Goal: Obtain resource: Obtain resource

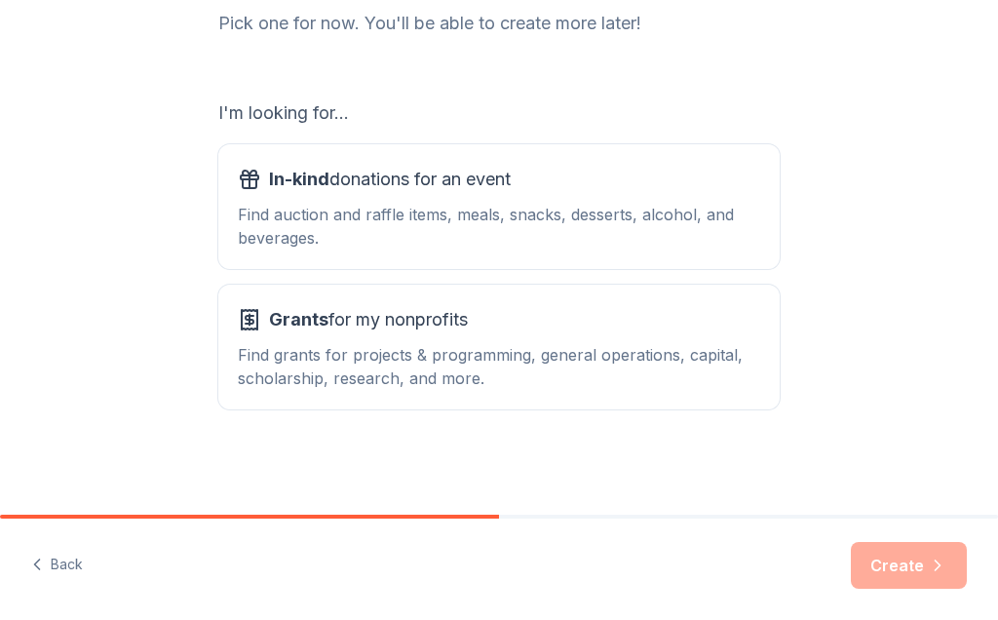
scroll to position [272, 0]
click at [409, 212] on div "Find auction and raffle items, meals, snacks, desserts, alcohol, and beverages." at bounding box center [499, 226] width 522 height 47
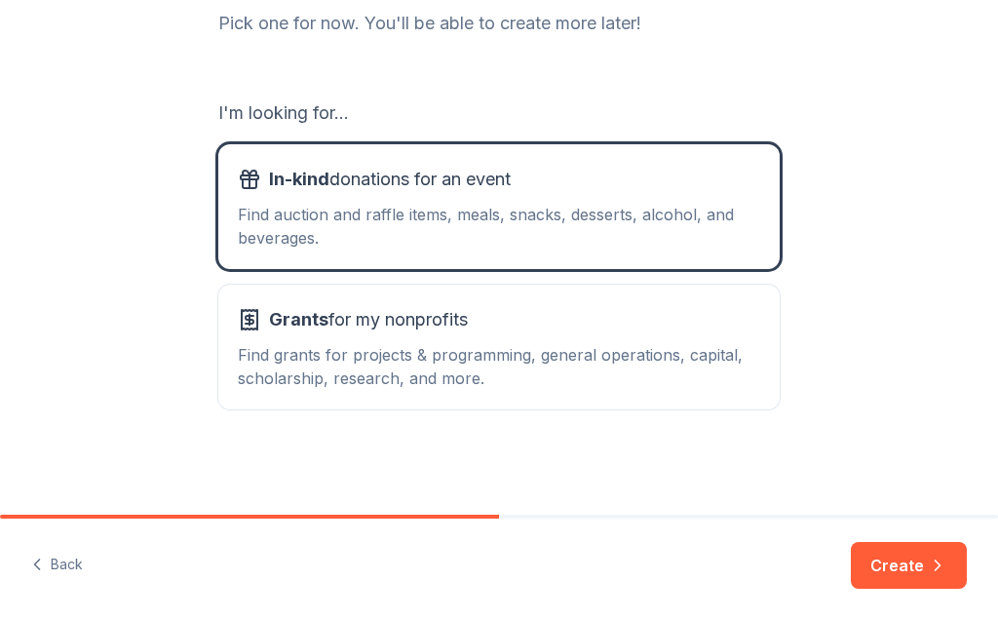
click at [890, 583] on button "Create" at bounding box center [909, 565] width 116 height 47
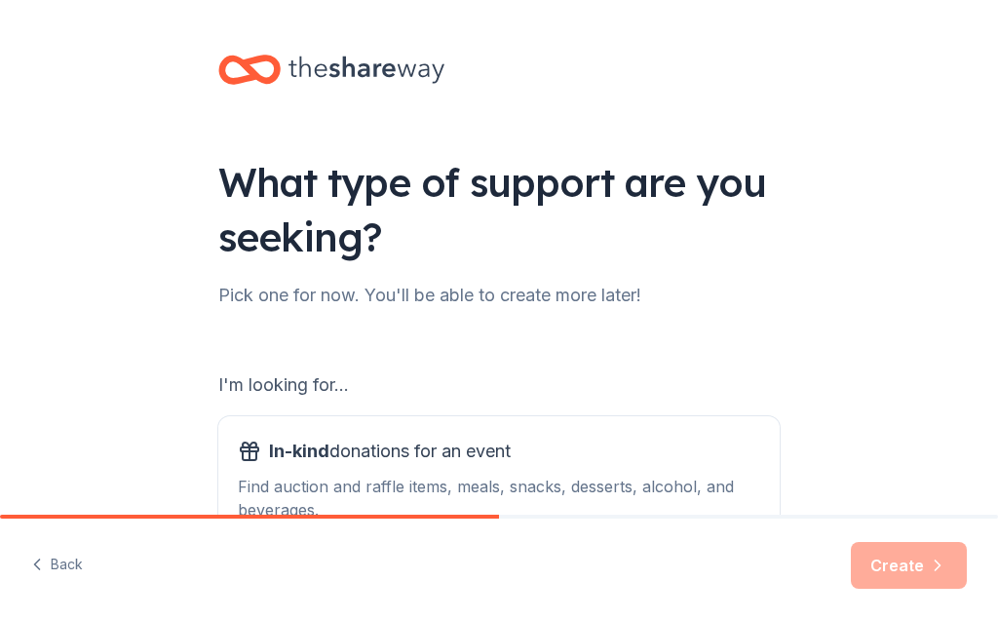
click at [49, 555] on button "Back" at bounding box center [57, 565] width 52 height 41
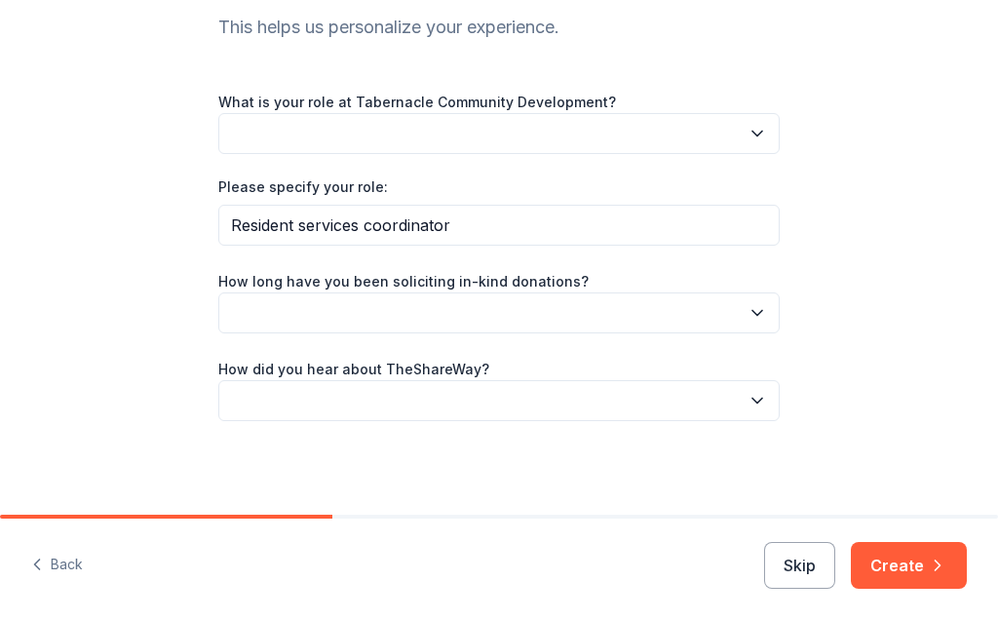
scroll to position [212, 0]
click at [618, 326] on button "button" at bounding box center [498, 313] width 561 height 41
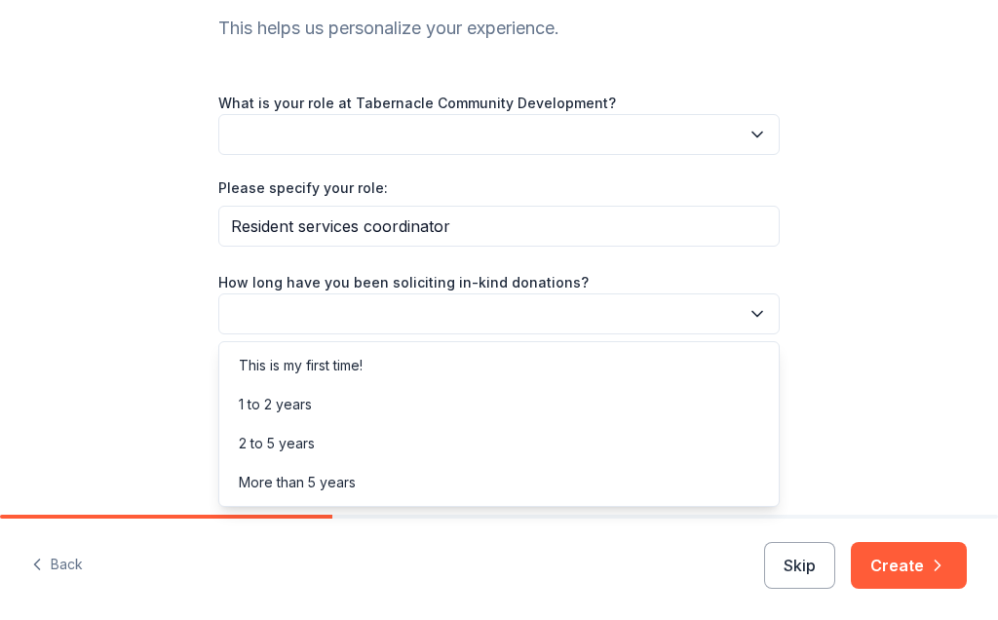
click at [347, 483] on div "More than 5 years" at bounding box center [297, 482] width 117 height 23
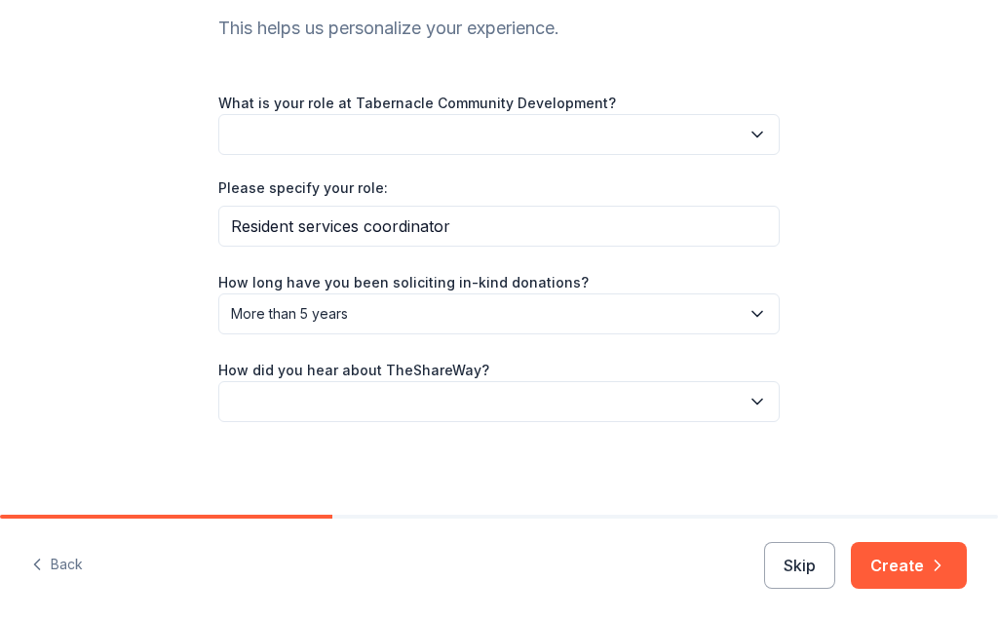
click at [492, 397] on button "button" at bounding box center [498, 401] width 561 height 41
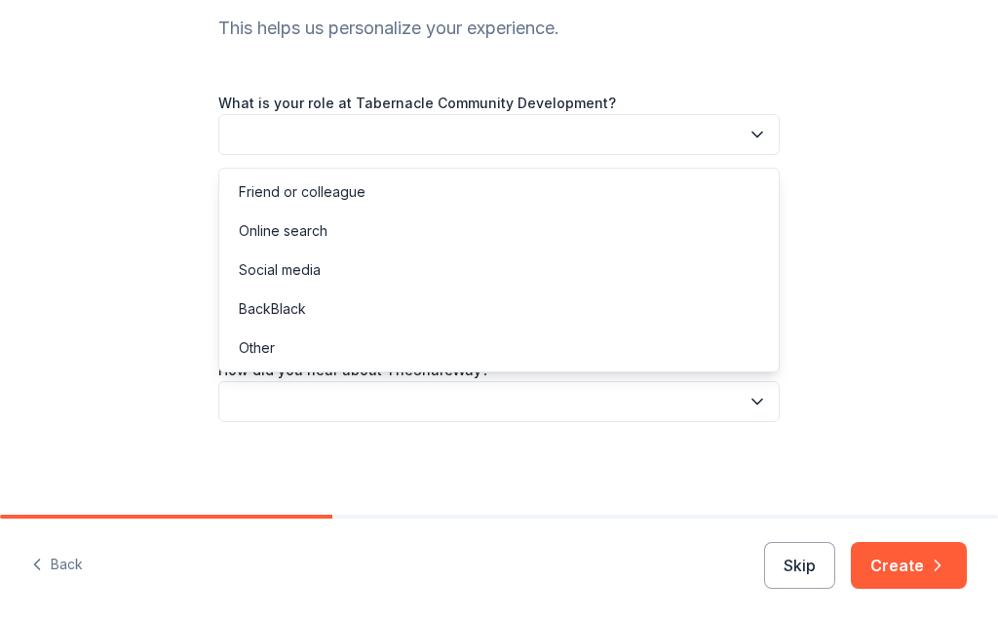
click at [377, 225] on div "Online search" at bounding box center [499, 231] width 552 height 39
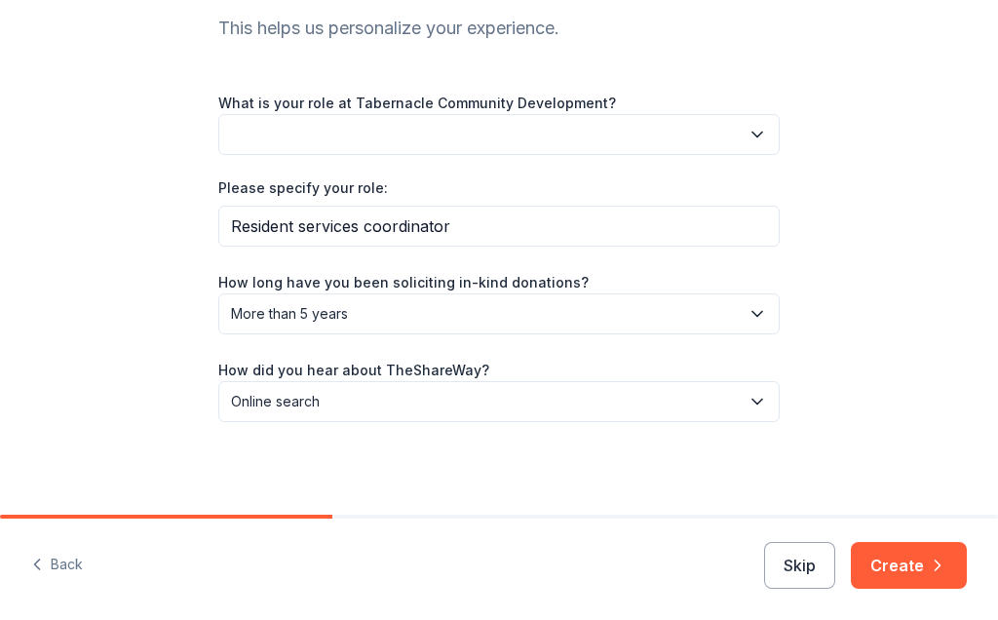
click at [910, 570] on button "Create" at bounding box center [909, 565] width 116 height 47
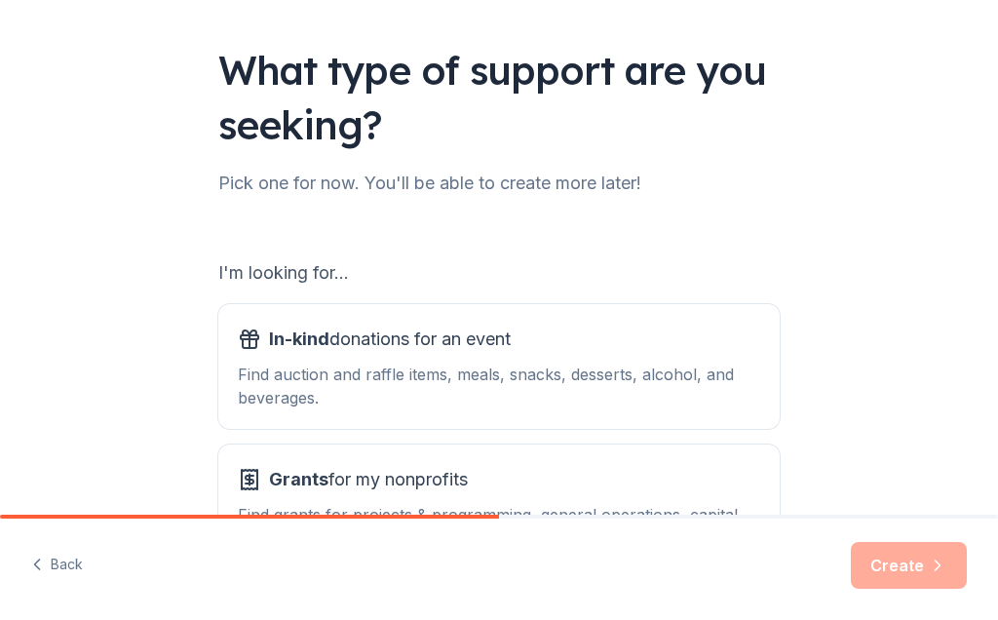
scroll to position [199, 0]
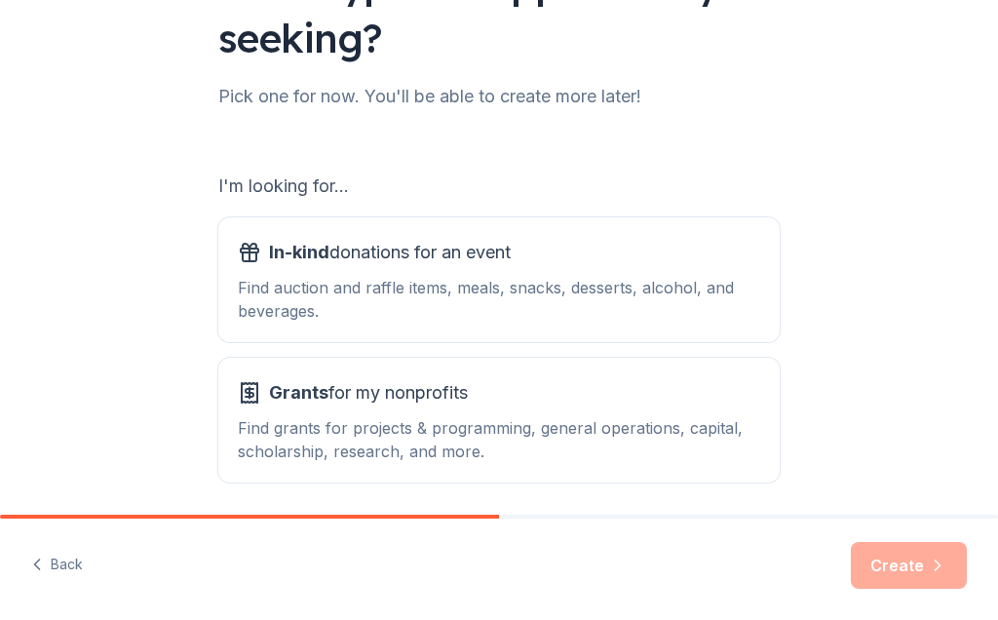
click at [666, 443] on div "Find grants for projects & programming, general operations, capital, scholarshi…" at bounding box center [499, 439] width 522 height 47
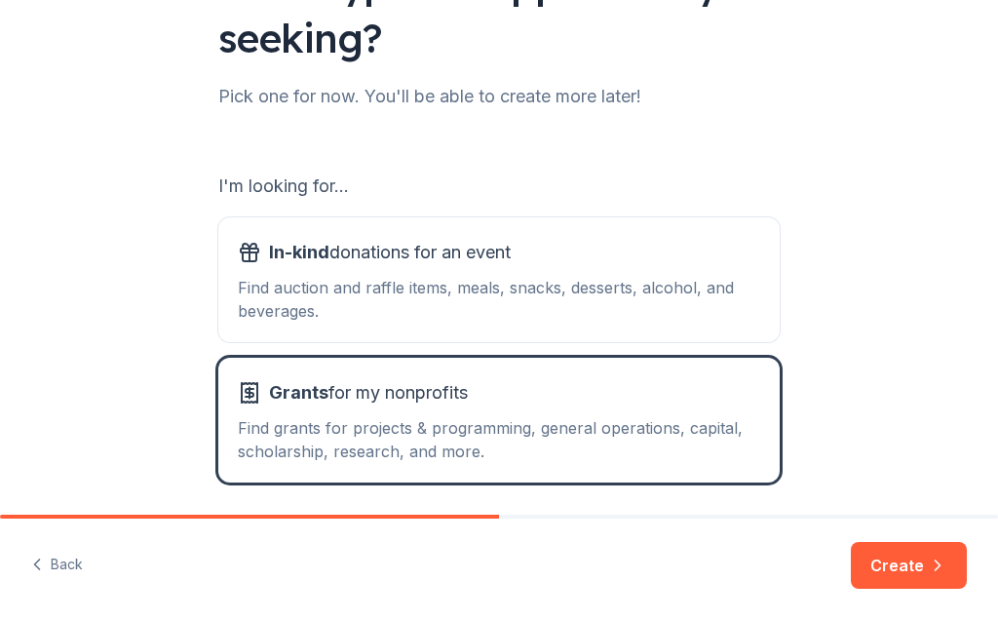
click at [904, 578] on button "Create" at bounding box center [909, 565] width 116 height 47
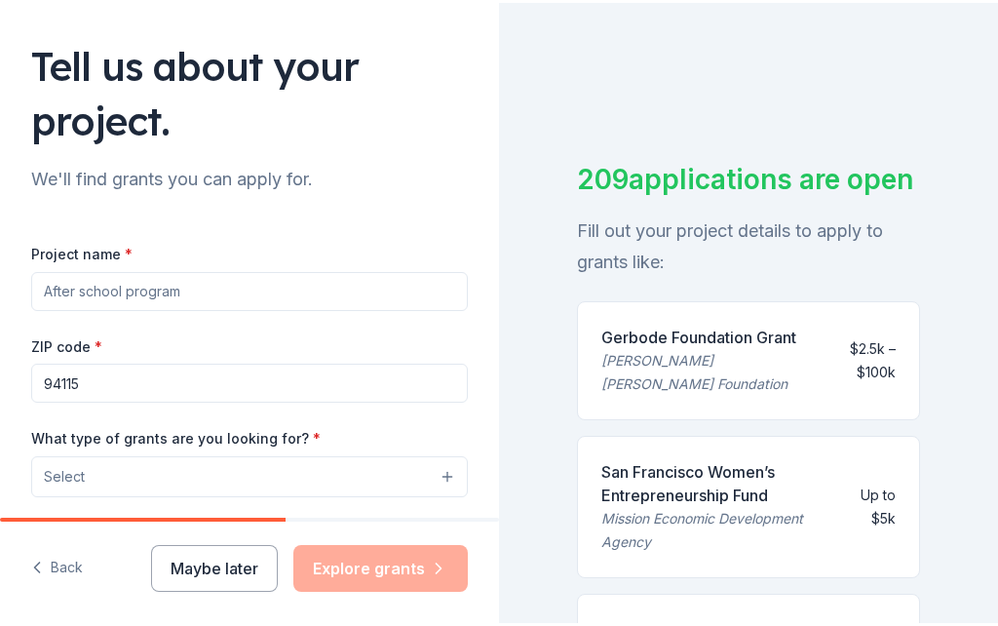
scroll to position [119, 0]
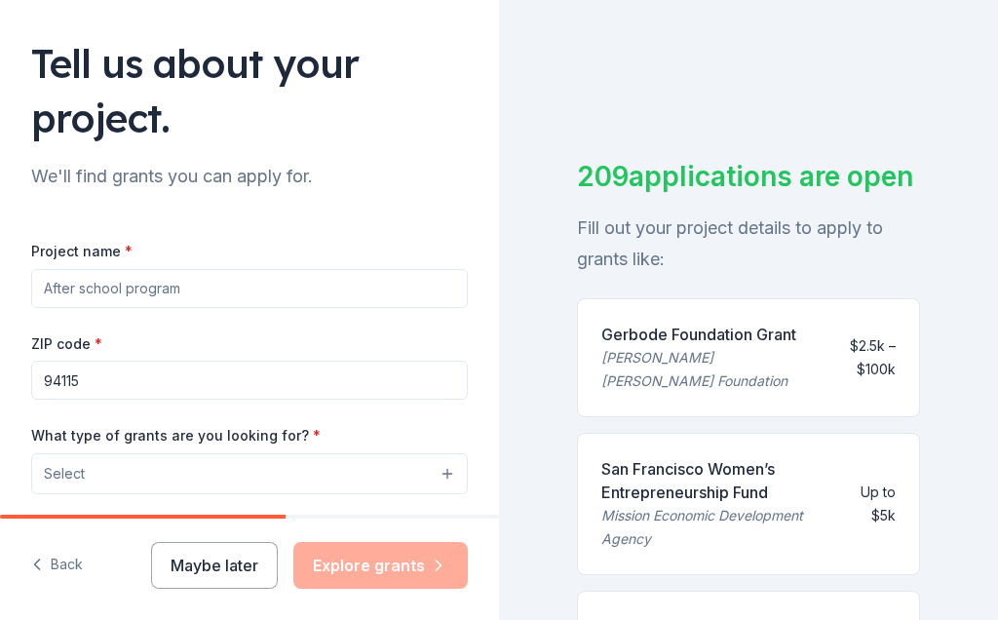
click at [380, 285] on input "Project name *" at bounding box center [249, 288] width 437 height 39
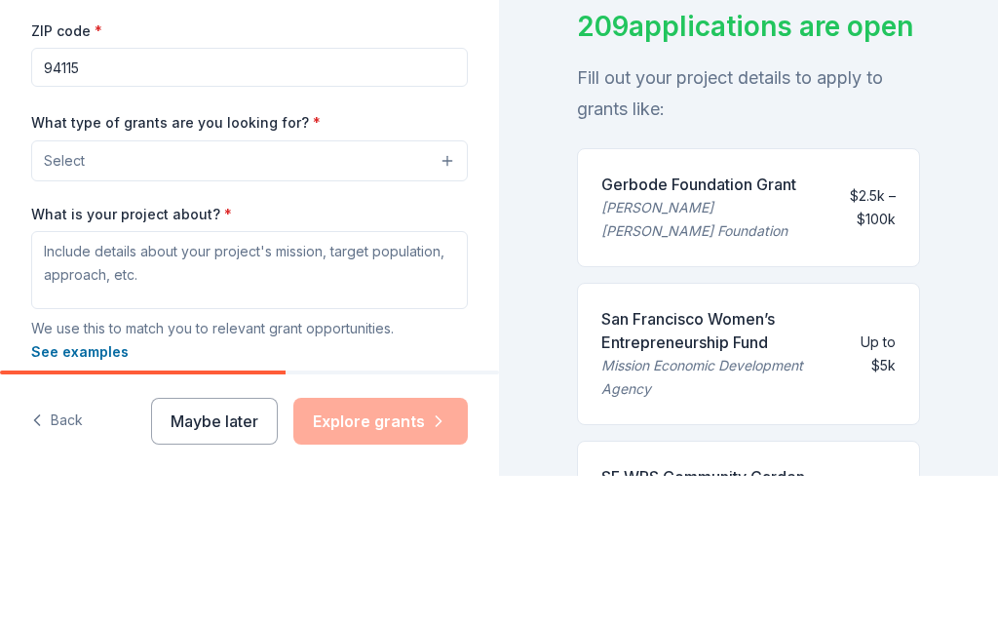
scroll to position [282, 0]
type input "Resident services programming"
click at [377, 290] on button "Select" at bounding box center [249, 310] width 437 height 41
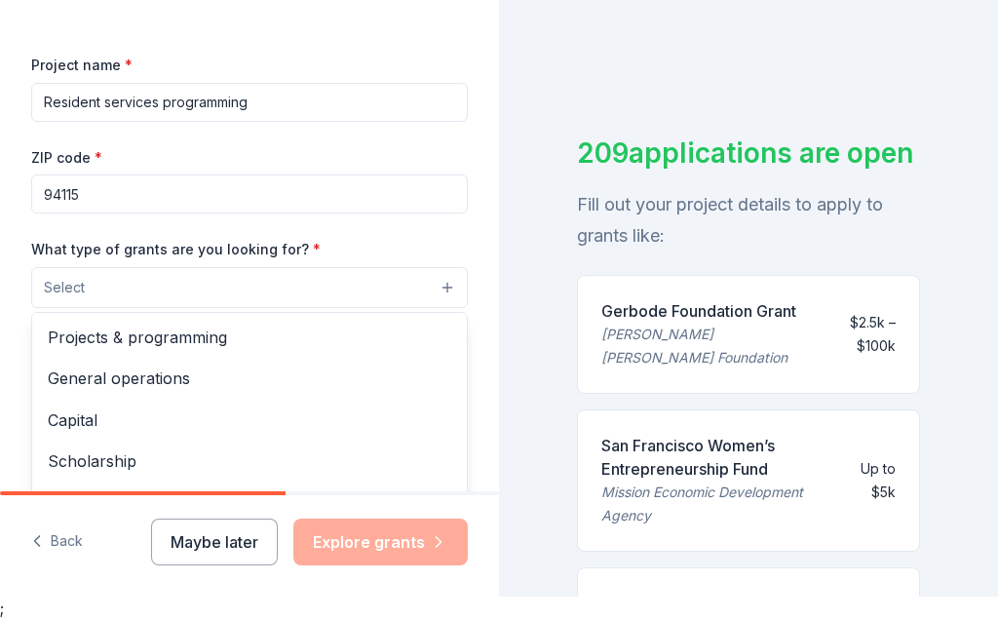
scroll to position [0, 0]
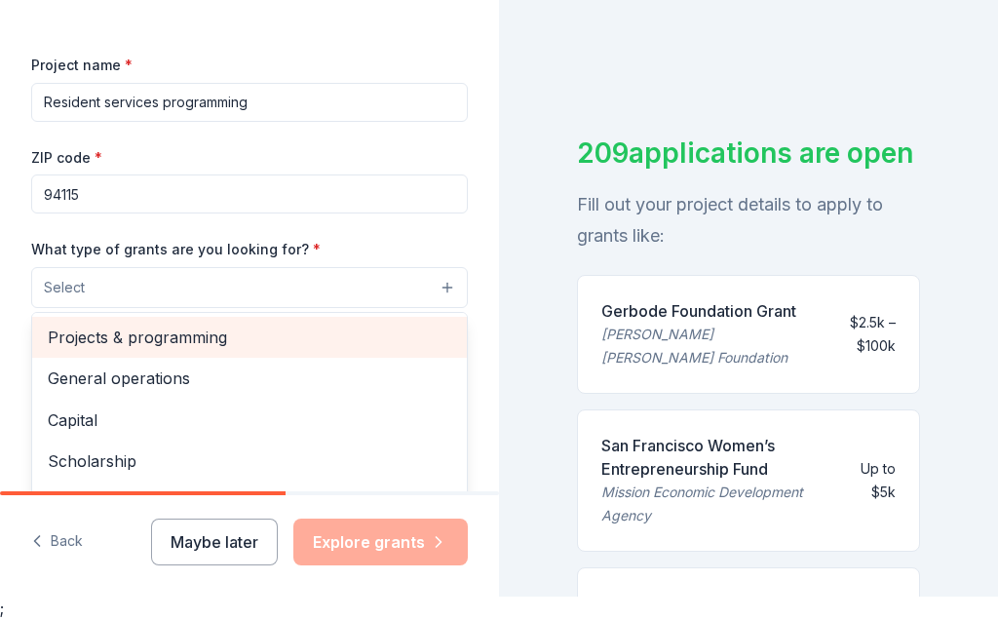
click at [213, 342] on span "Projects & programming" at bounding box center [250, 337] width 404 height 25
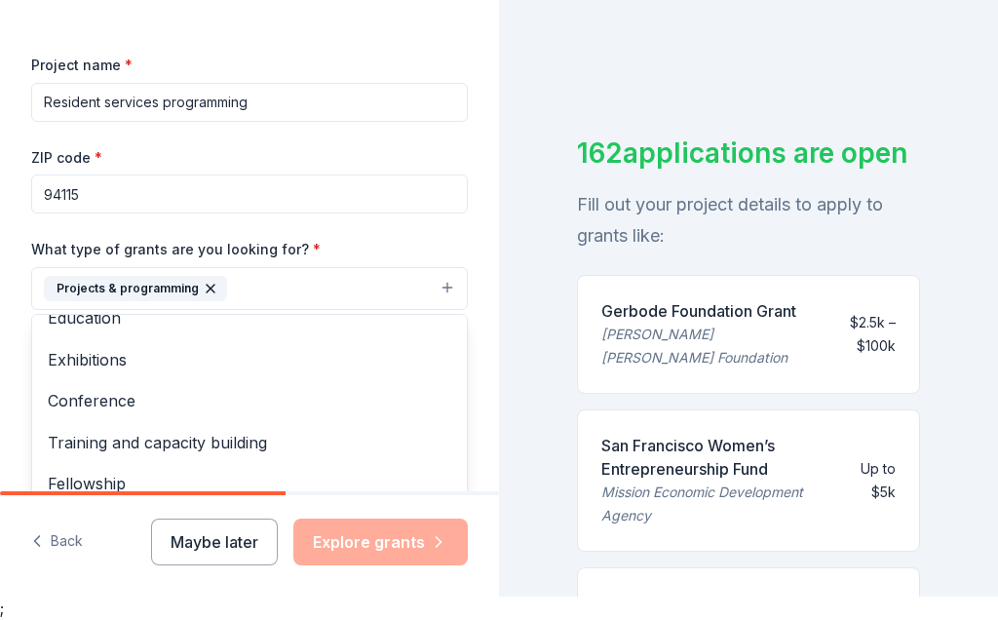
scroll to position [185, 0]
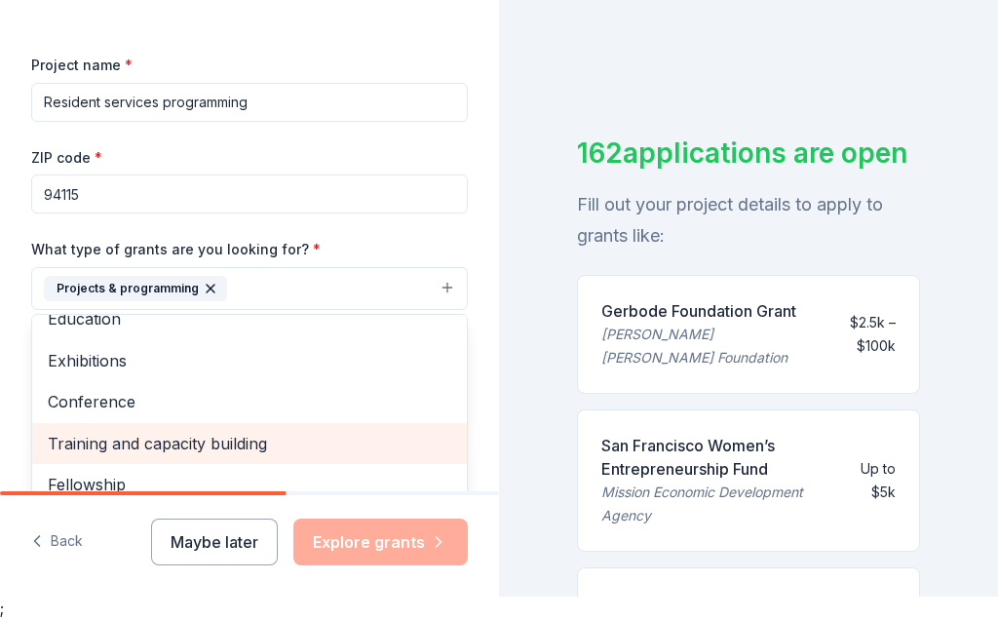
click at [226, 434] on span "Training and capacity building" at bounding box center [250, 443] width 404 height 25
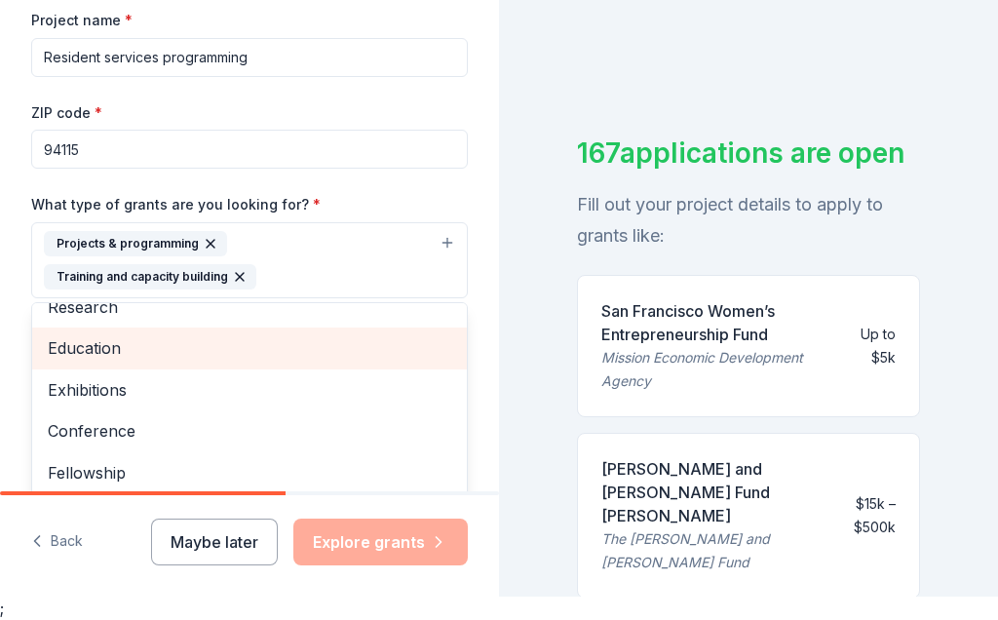
click at [119, 365] on div "Education" at bounding box center [249, 347] width 435 height 41
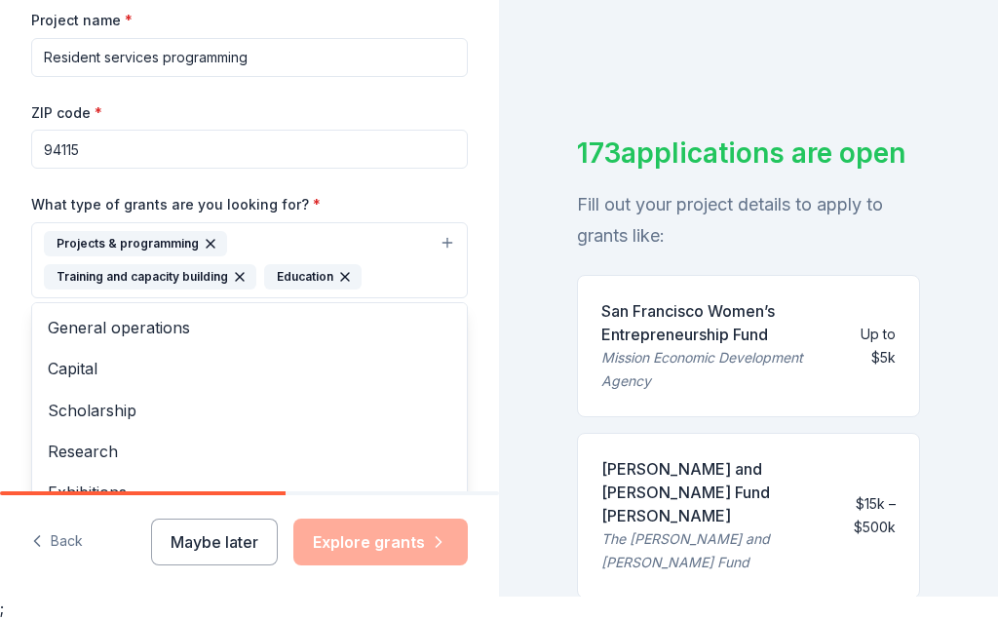
scroll to position [0, 0]
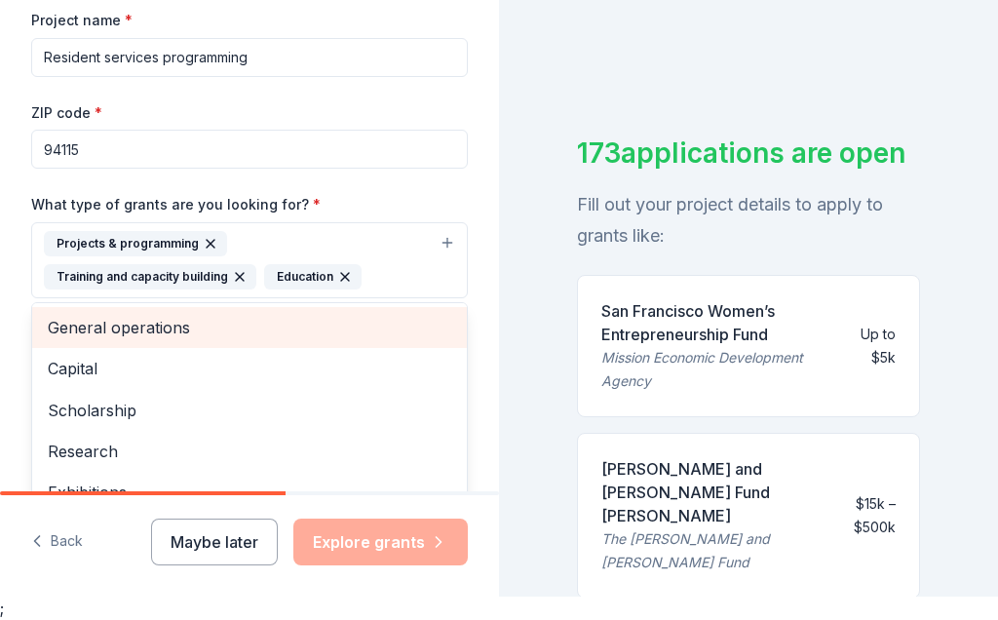
click at [162, 322] on span "General operations" at bounding box center [250, 327] width 404 height 25
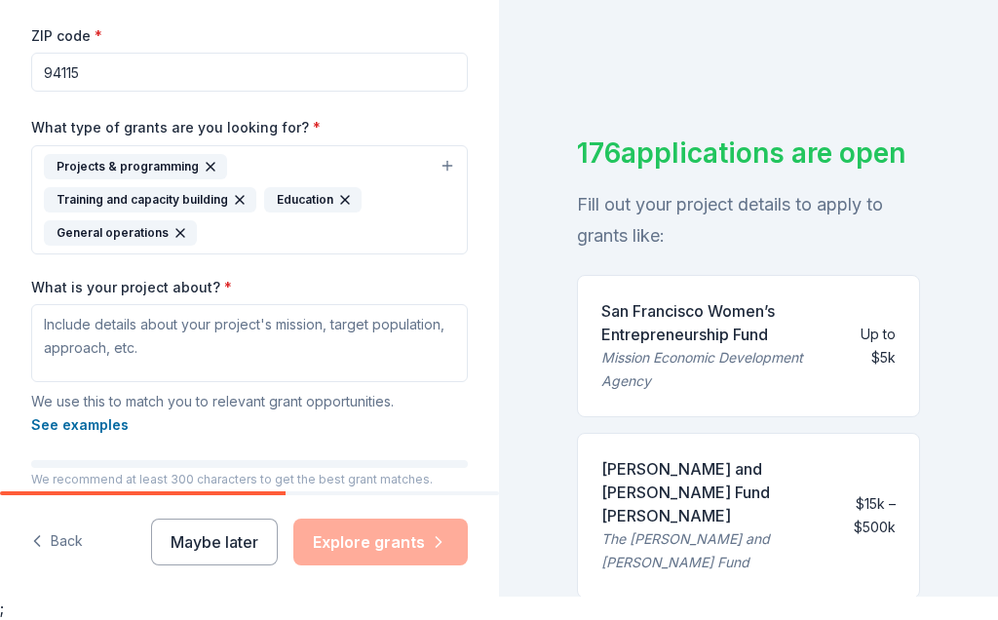
scroll to position [425, 0]
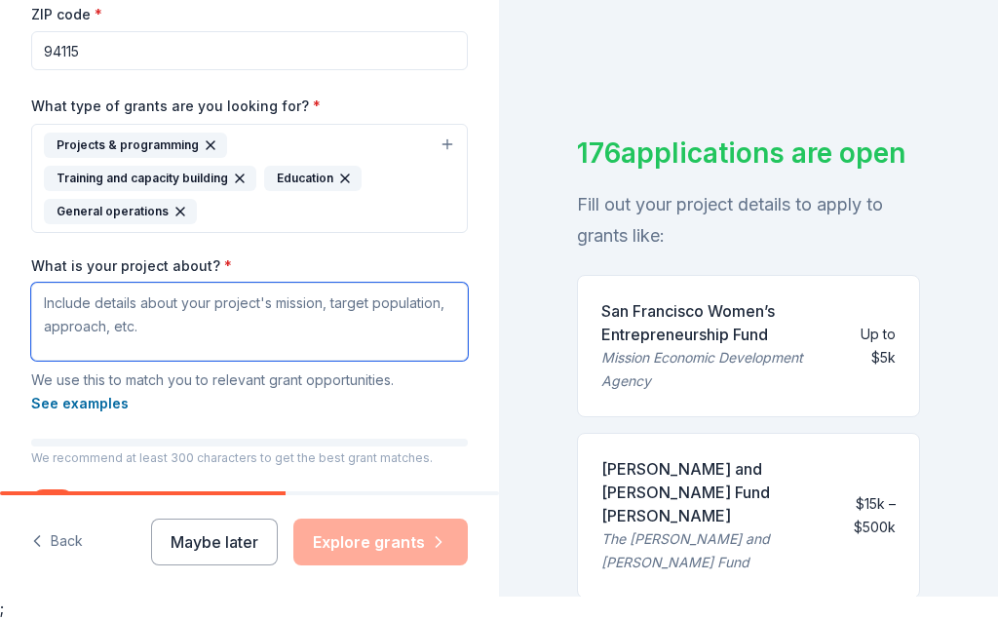
click at [319, 328] on textarea "What is your project about? *" at bounding box center [249, 322] width 437 height 78
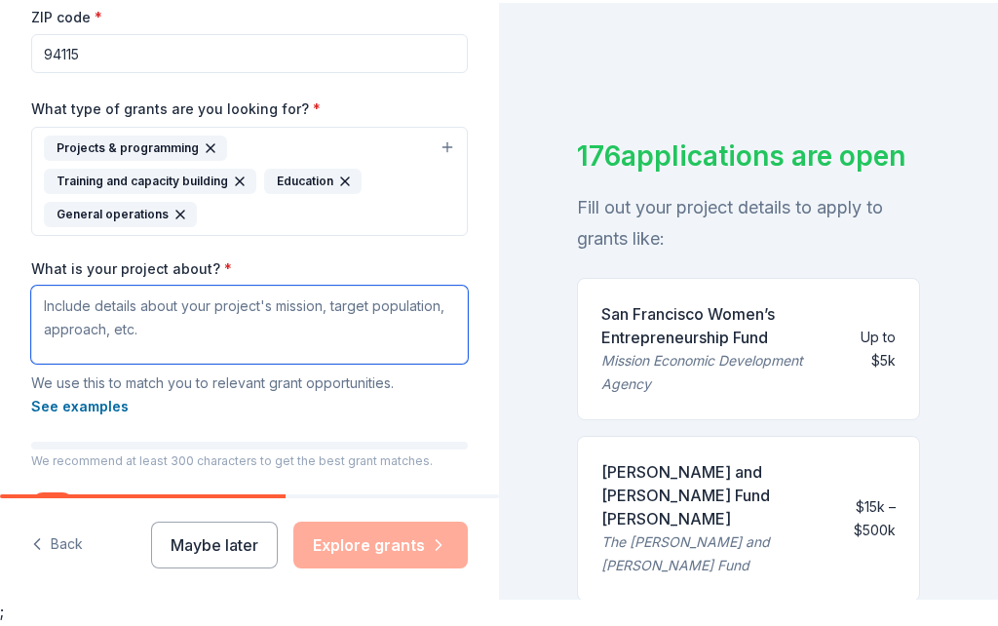
scroll to position [18, 0]
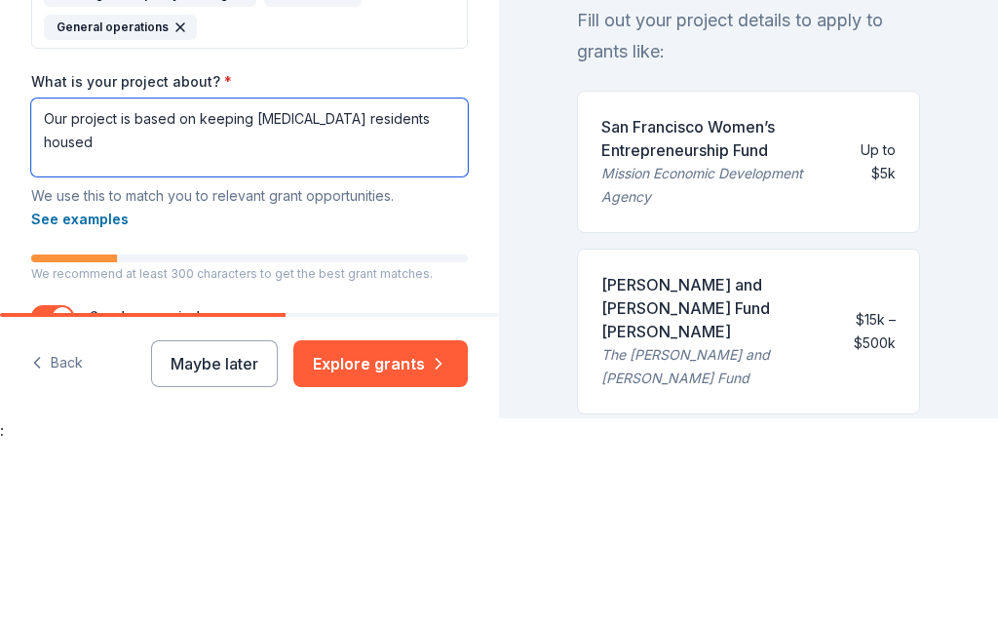
click at [345, 289] on textarea "Our project is based on keeping [MEDICAL_DATA] residents housed" at bounding box center [249, 328] width 437 height 78
click at [457, 289] on textarea "Our project is based on keeping [MEDICAL_DATA] resident's housed" at bounding box center [249, 328] width 437 height 78
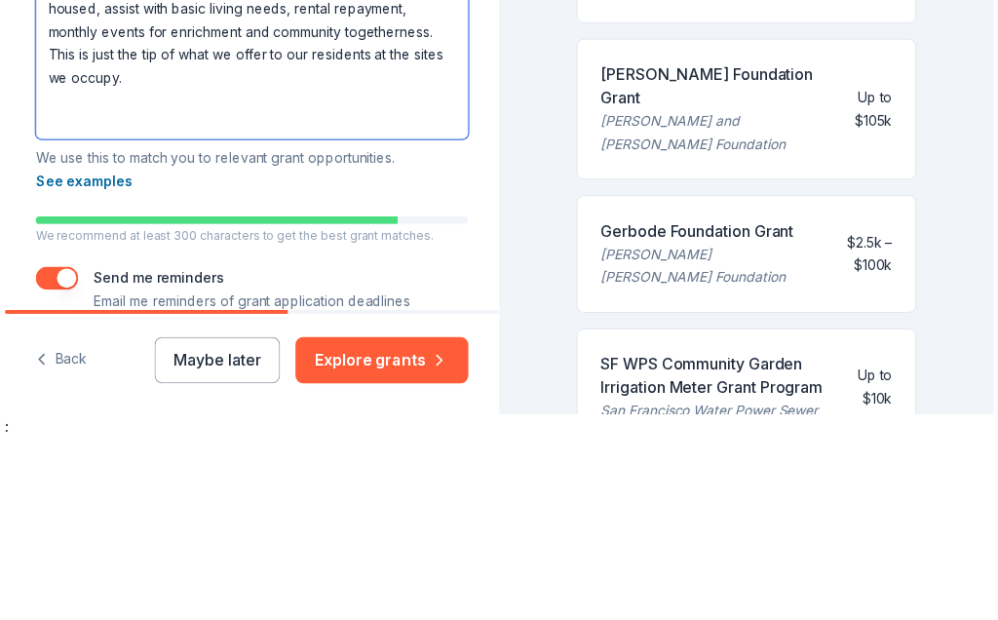
scroll to position [0, 0]
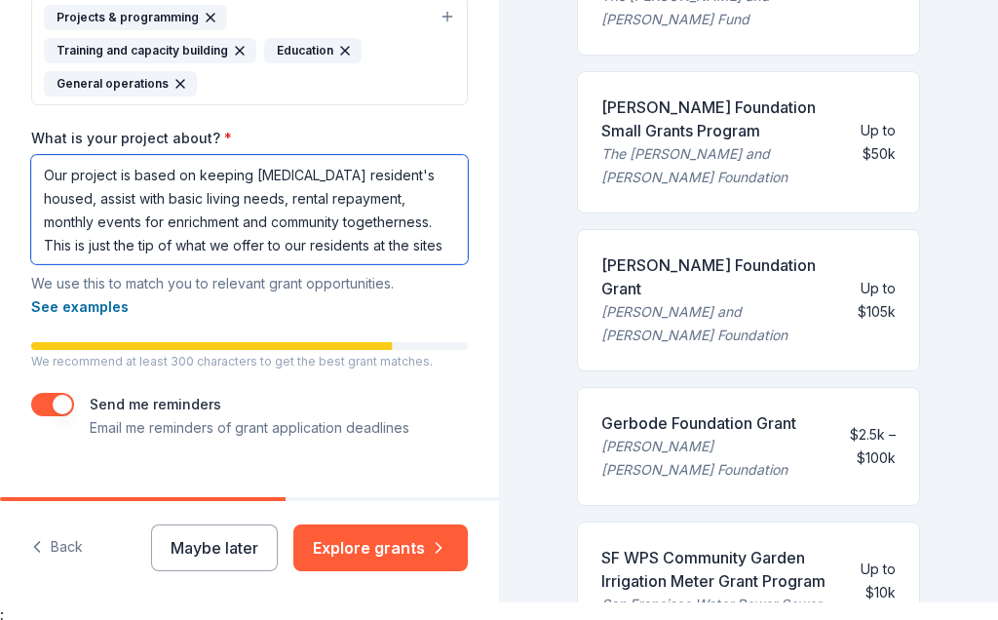
type textarea "Our project is based on keeping [MEDICAL_DATA] resident's housed, assist with b…"
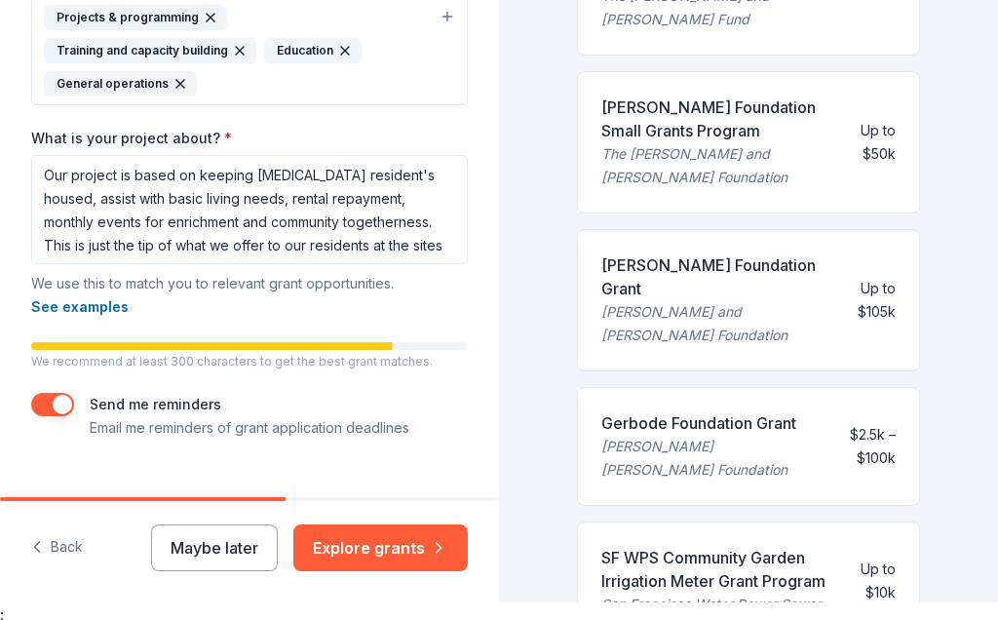
click at [404, 549] on button "Explore grants" at bounding box center [380, 547] width 174 height 47
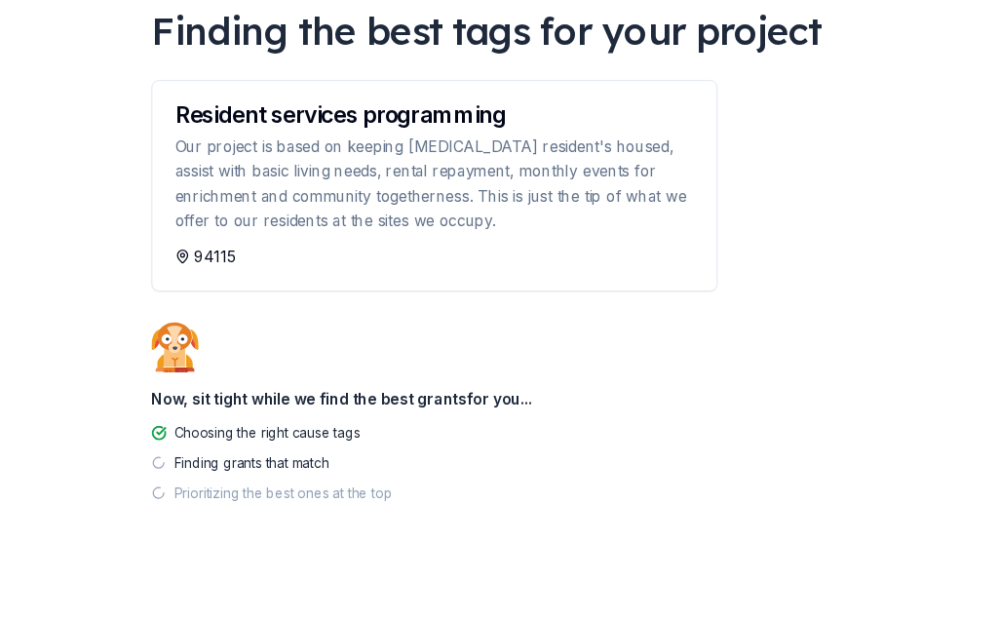
scroll to position [186, 0]
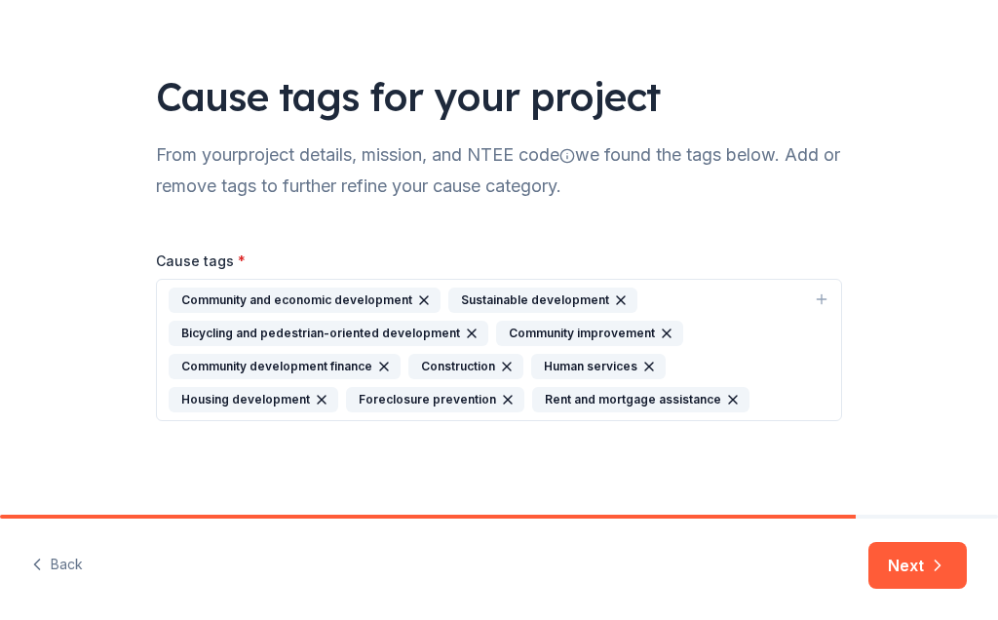
scroll to position [86, 0]
click at [938, 560] on icon "button" at bounding box center [937, 565] width 19 height 19
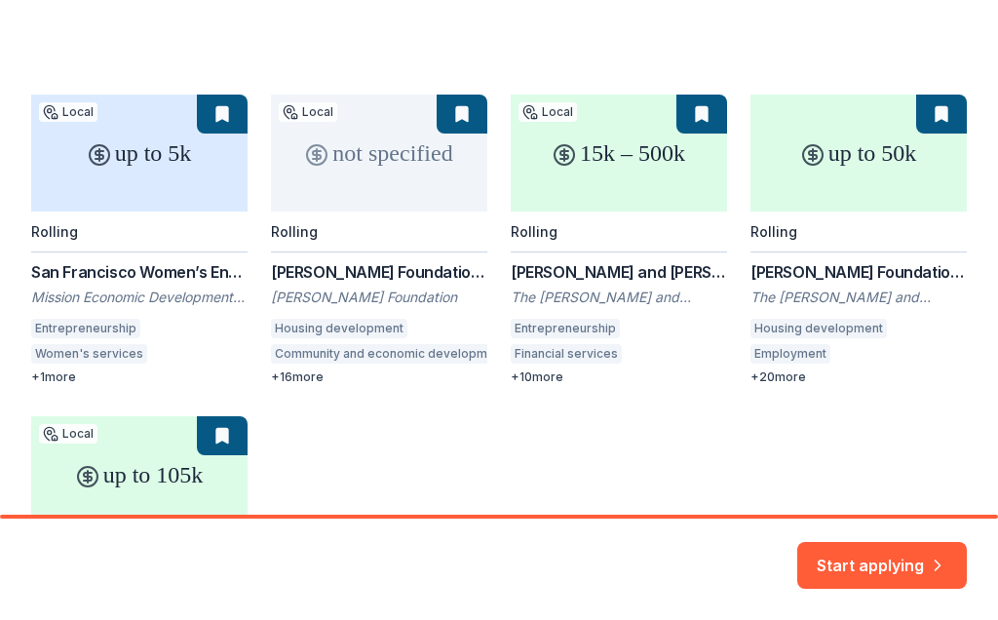
scroll to position [279, 0]
click at [175, 287] on div "up to 5k Local Rolling San Francisco Women’s Entrepreneurship Fund Mission Econ…" at bounding box center [499, 401] width 936 height 612
click at [162, 161] on div "up to 5k Local Rolling San Francisco Women’s Entrepreneurship Fund Mission Econ…" at bounding box center [499, 401] width 936 height 612
click at [895, 556] on button "Start applying" at bounding box center [882, 553] width 170 height 47
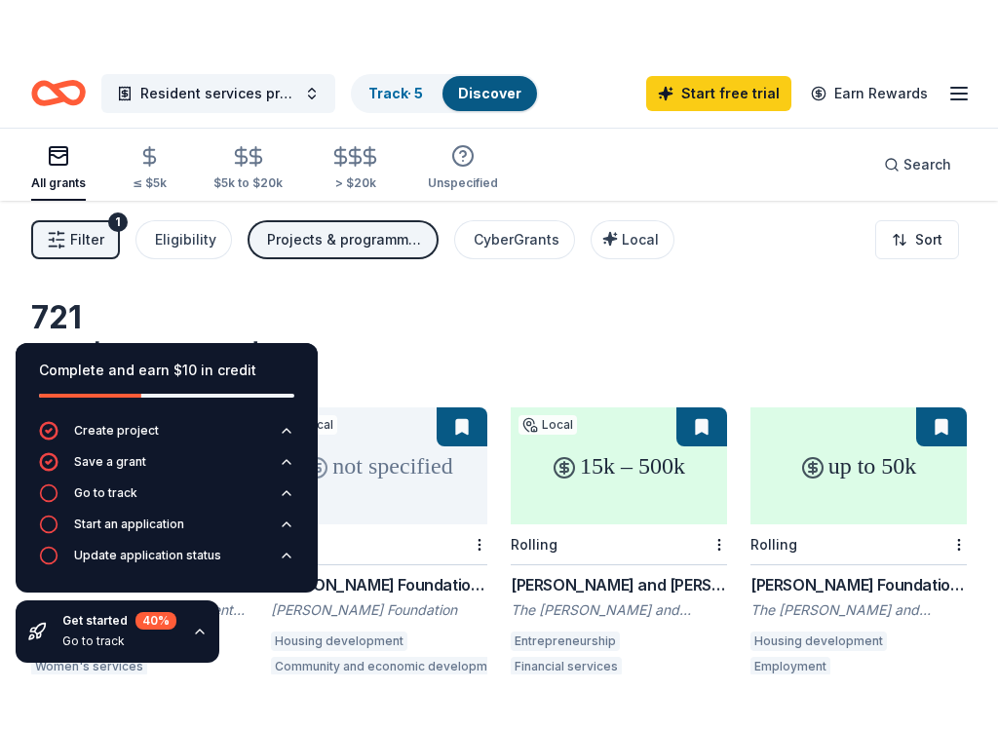
scroll to position [126, 0]
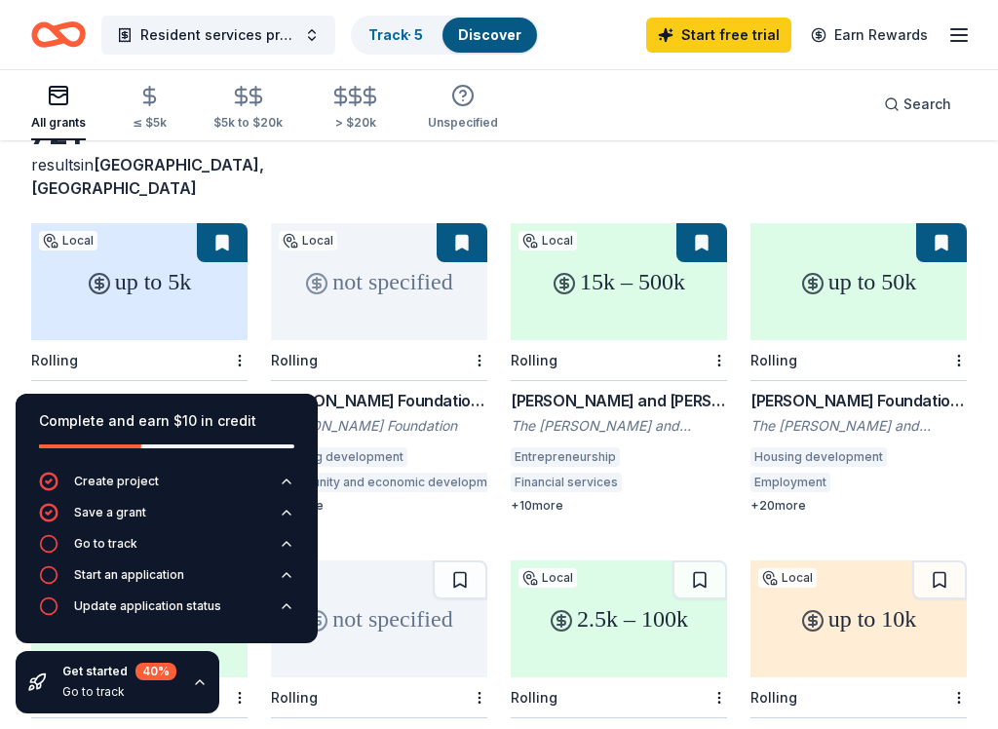
click at [176, 272] on div "up to 5k" at bounding box center [139, 281] width 216 height 117
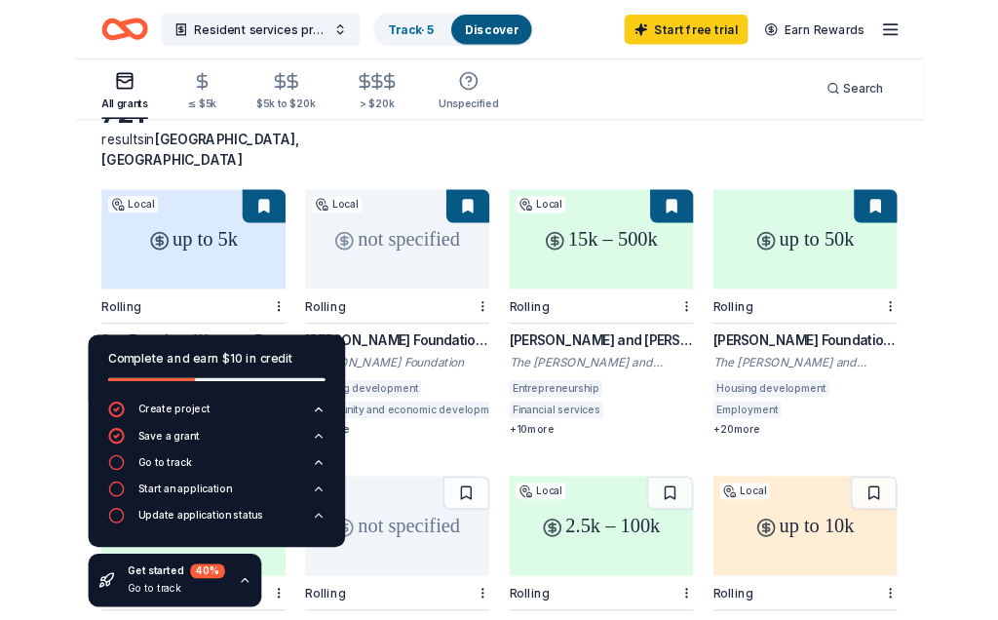
scroll to position [180, 0]
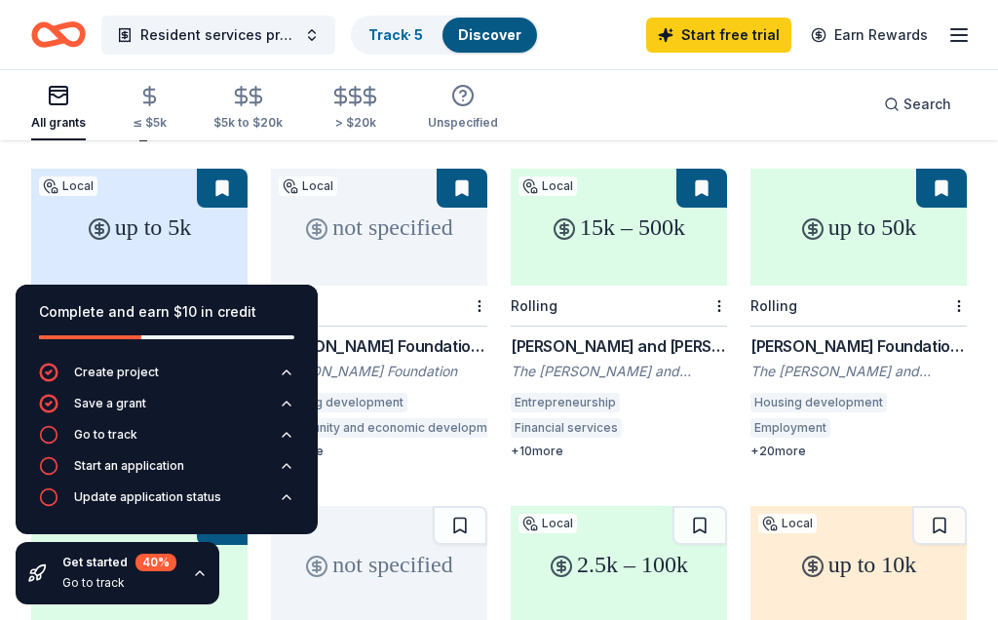
click at [301, 30] on button "Resident services programming" at bounding box center [218, 35] width 234 height 39
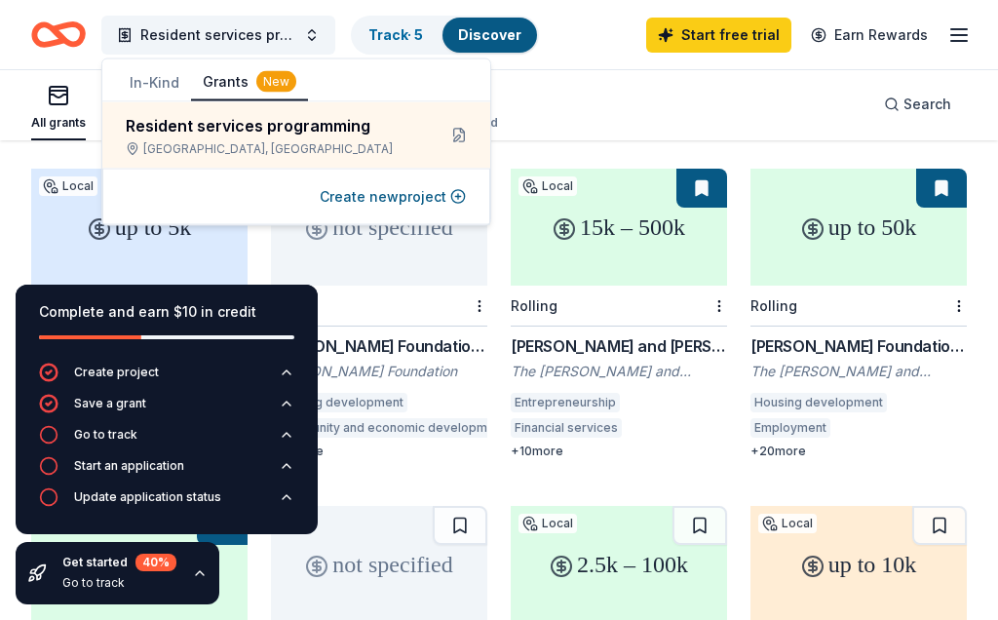
click at [962, 35] on line "button" at bounding box center [959, 35] width 16 height 0
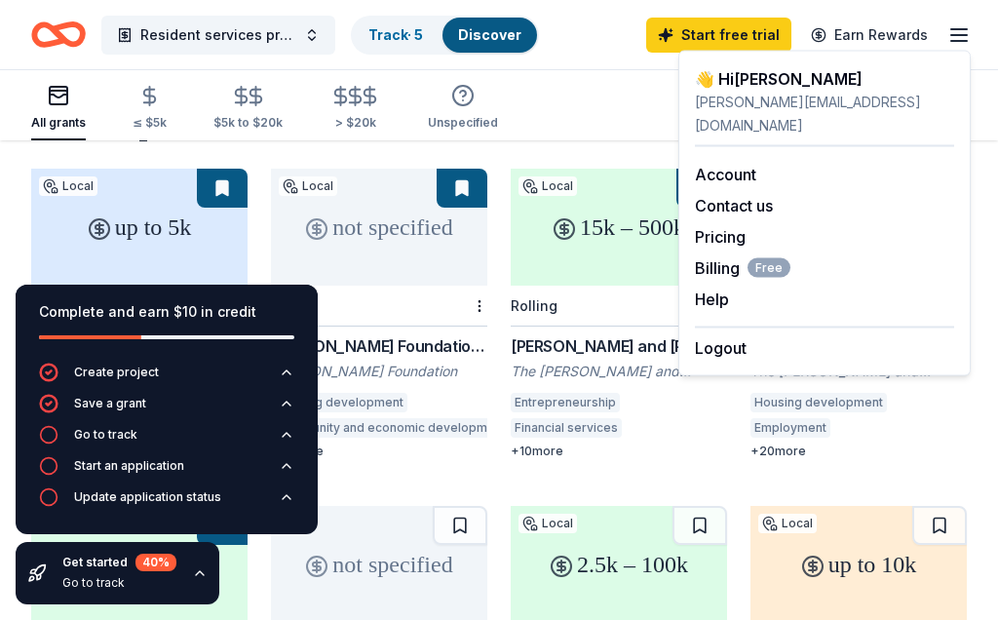
click at [585, 104] on div "All grants ≤ $5k $5k to $20k > $20k Unspecified Search" at bounding box center [499, 104] width 936 height 72
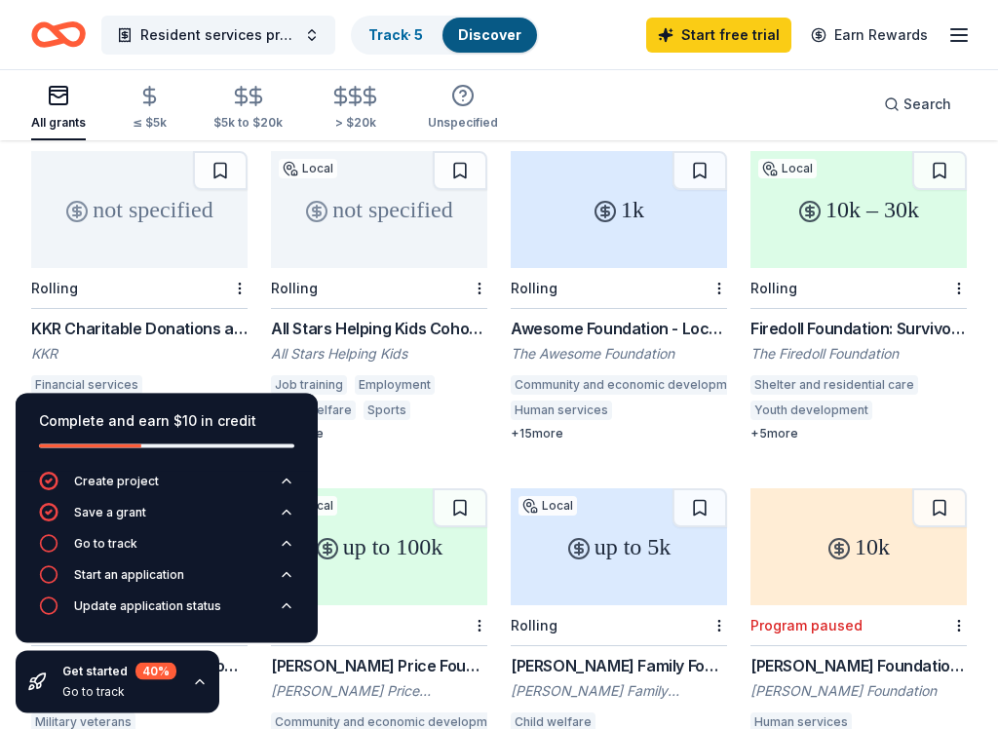
scroll to position [873, 0]
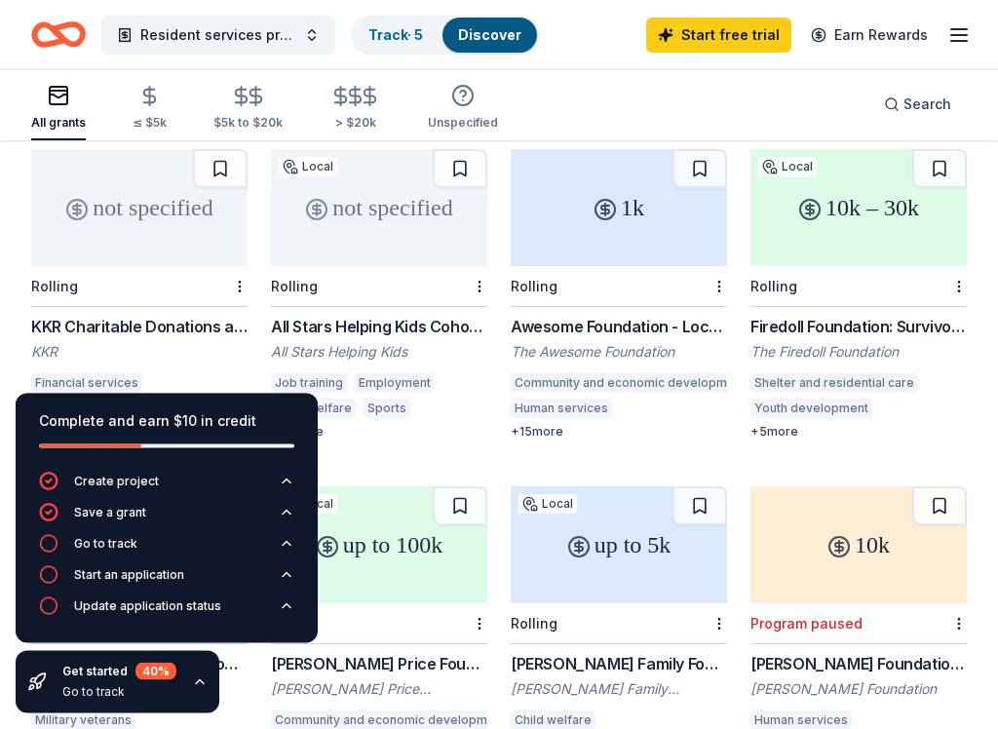
click at [655, 197] on div "1k" at bounding box center [619, 208] width 216 height 117
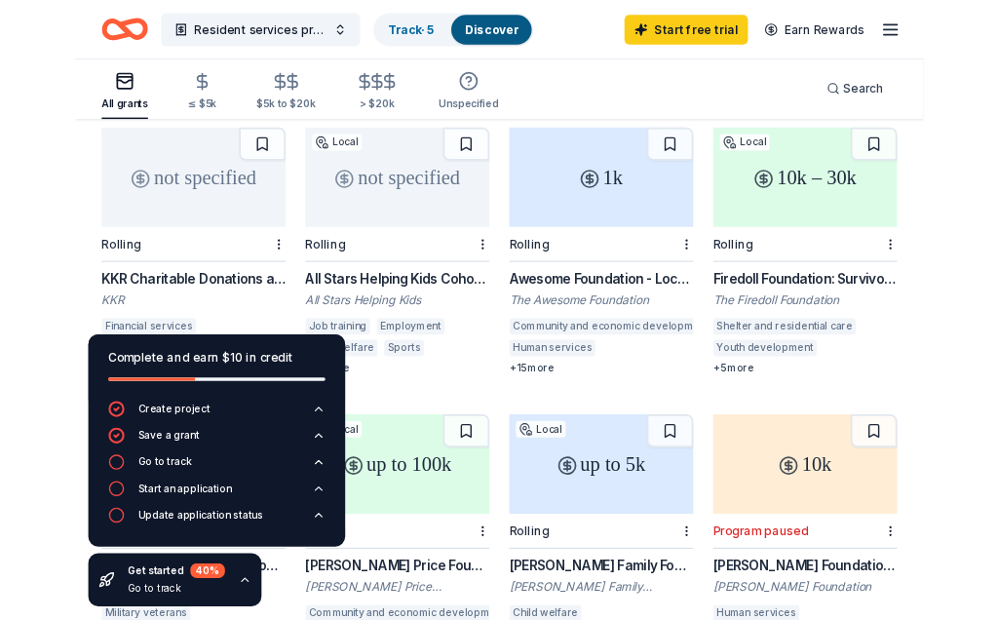
scroll to position [929, 0]
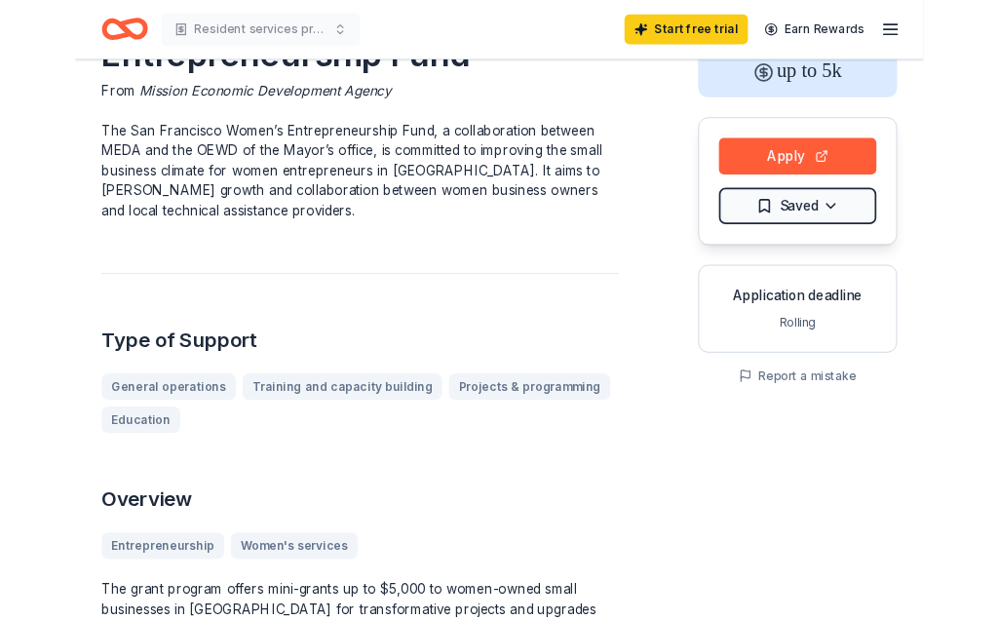
scroll to position [111, 0]
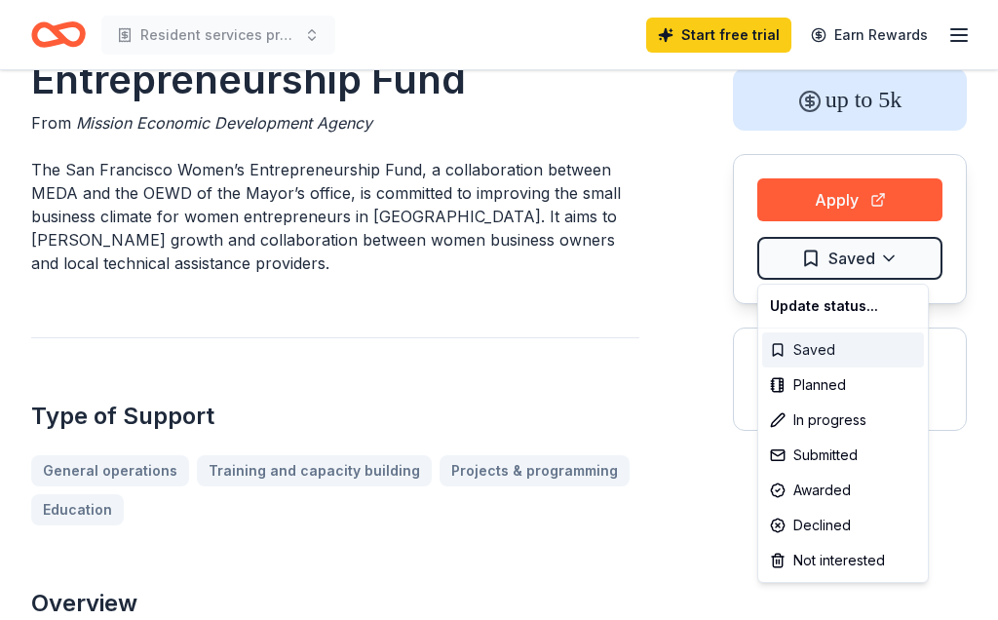
click at [840, 346] on div "Saved" at bounding box center [843, 349] width 162 height 35
click at [811, 344] on div "Saved" at bounding box center [843, 349] width 162 height 35
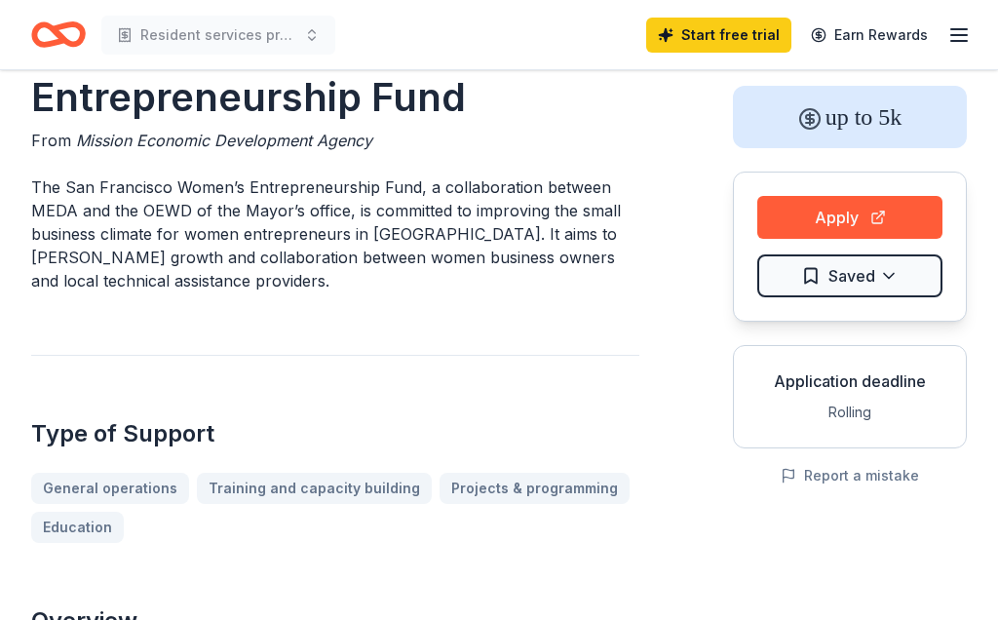
scroll to position [0, 0]
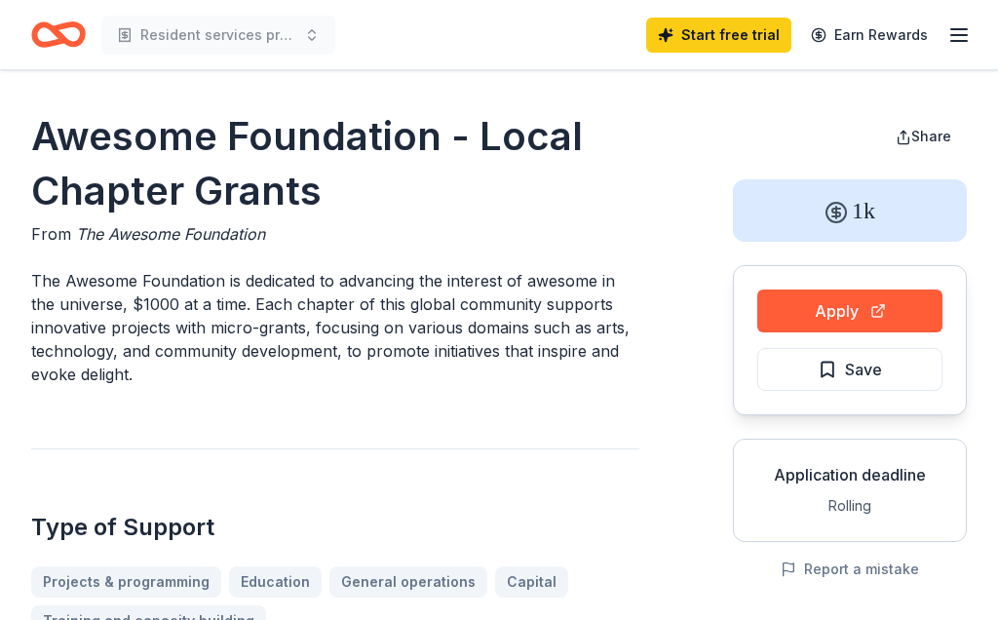
click at [822, 303] on button "Apply" at bounding box center [849, 310] width 185 height 43
